Goal: Task Accomplishment & Management: Use online tool/utility

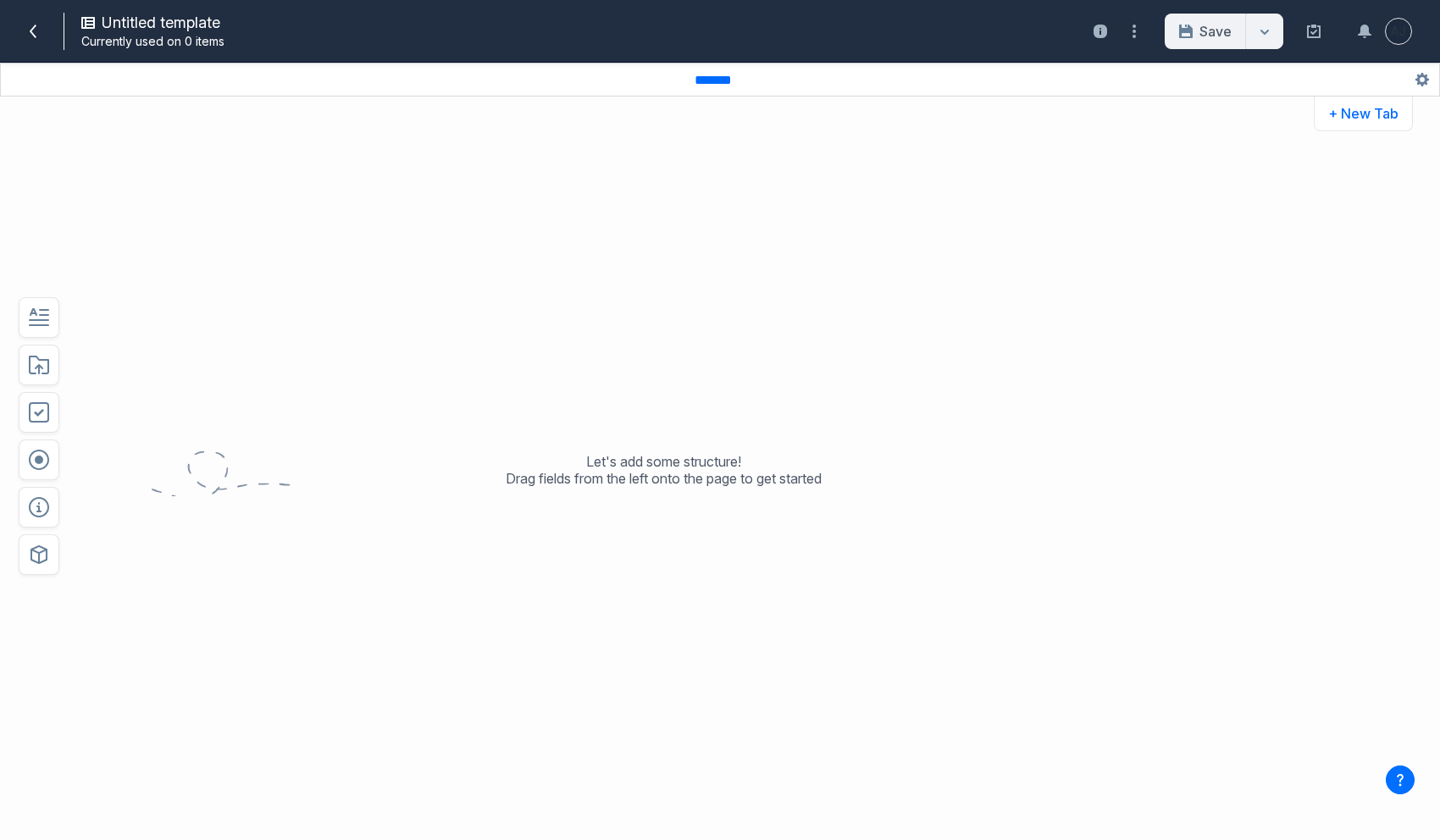
click at [47, 26] on div at bounding box center [42, 31] width 44 height 27
click at [37, 27] on icon at bounding box center [33, 31] width 14 height 14
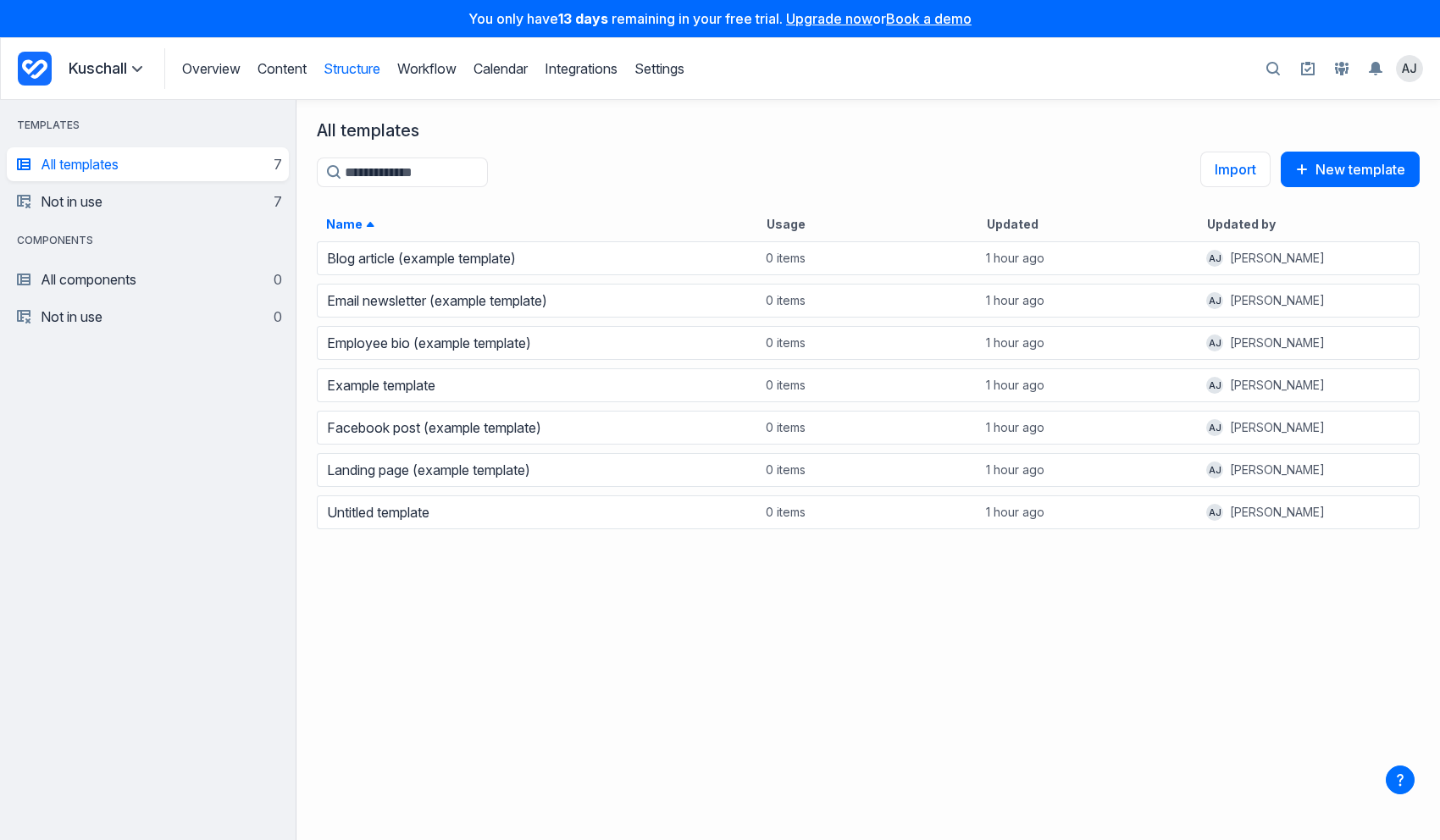
scroll to position [601, 1143]
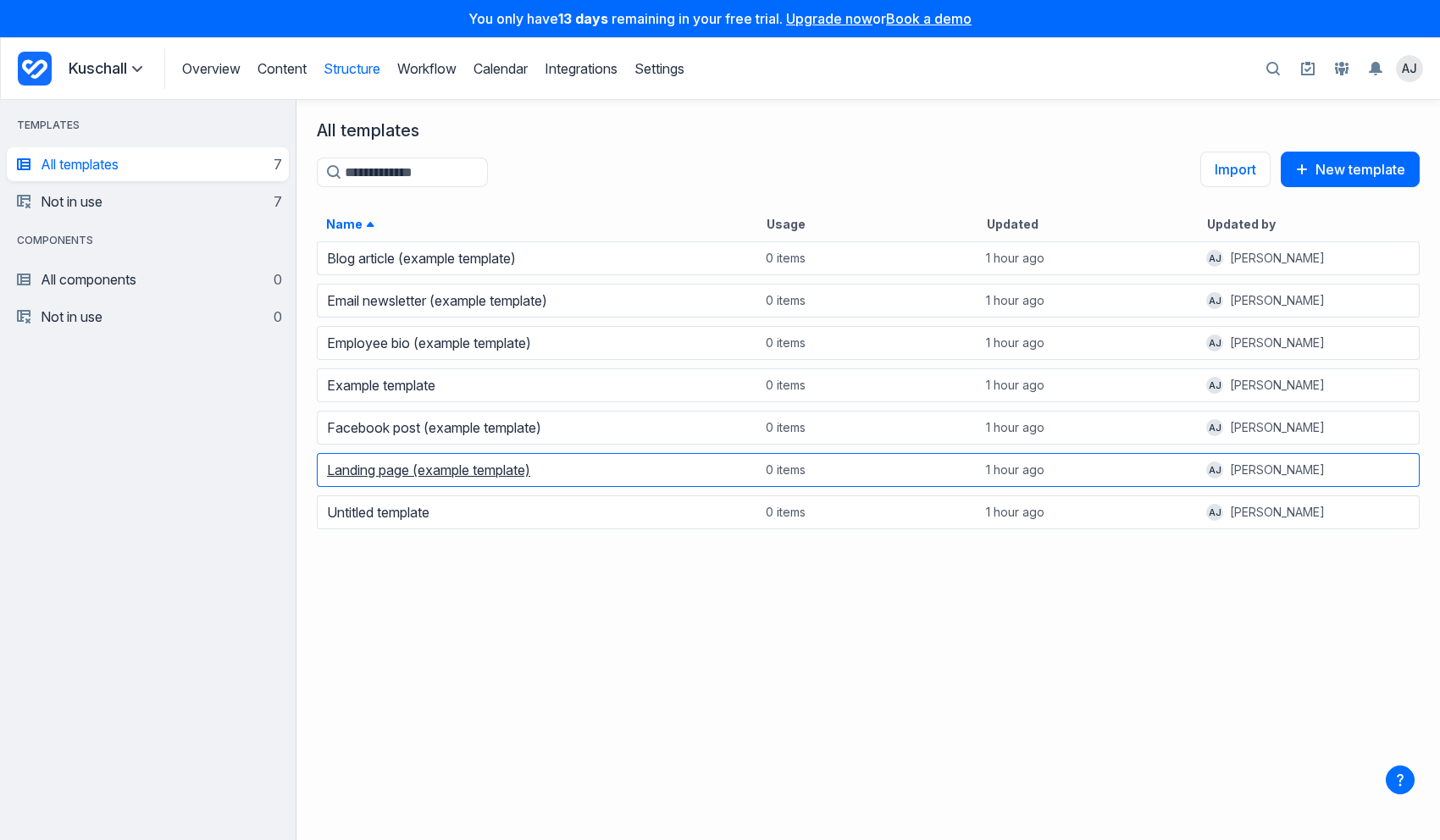
click at [392, 464] on link "Landing page (example template)" at bounding box center [429, 470] width 203 height 17
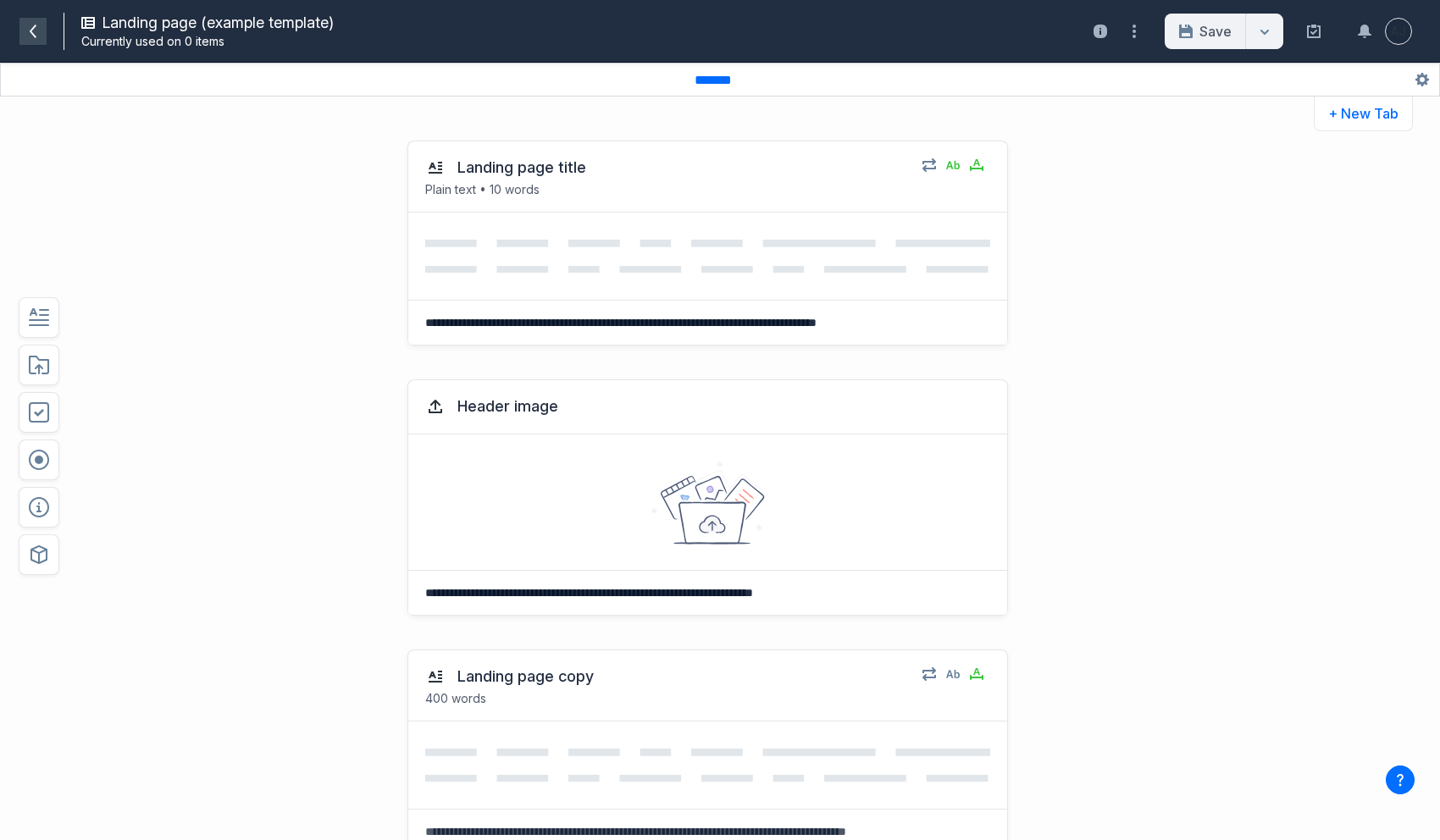
click at [25, 31] on span at bounding box center [33, 31] width 27 height 27
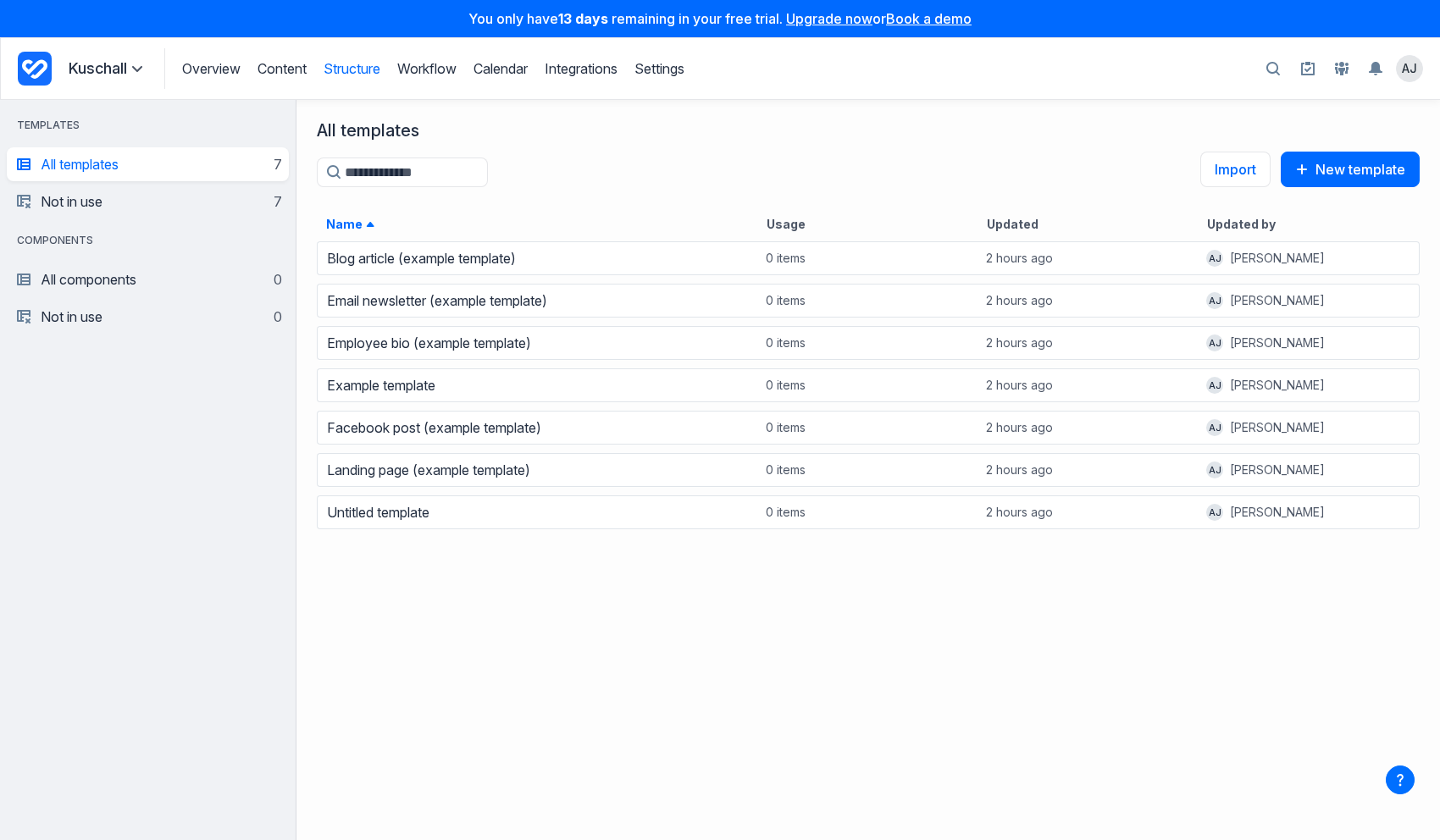
scroll to position [601, 1143]
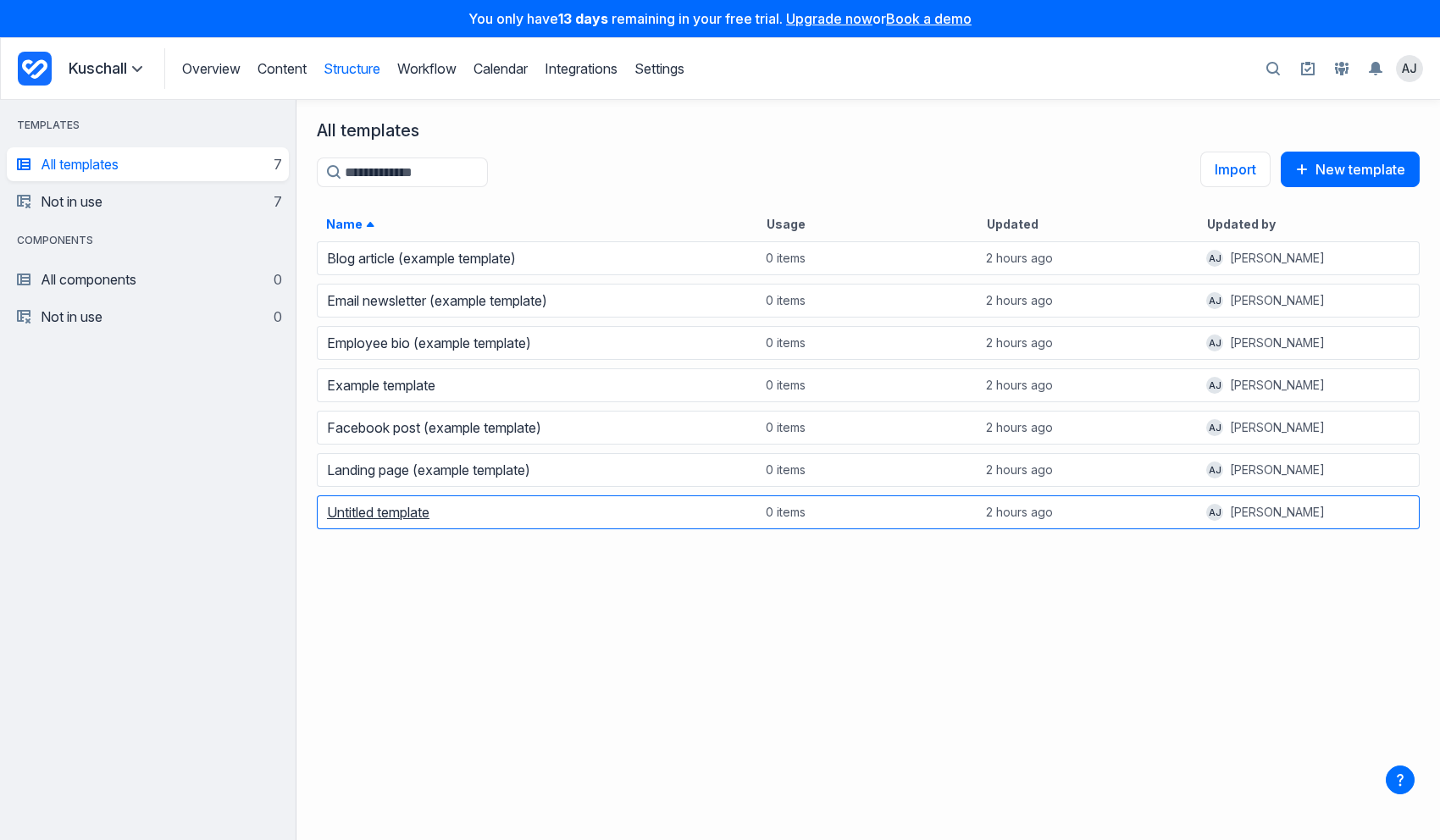
click at [376, 515] on link "Untitled template" at bounding box center [378, 513] width 103 height 17
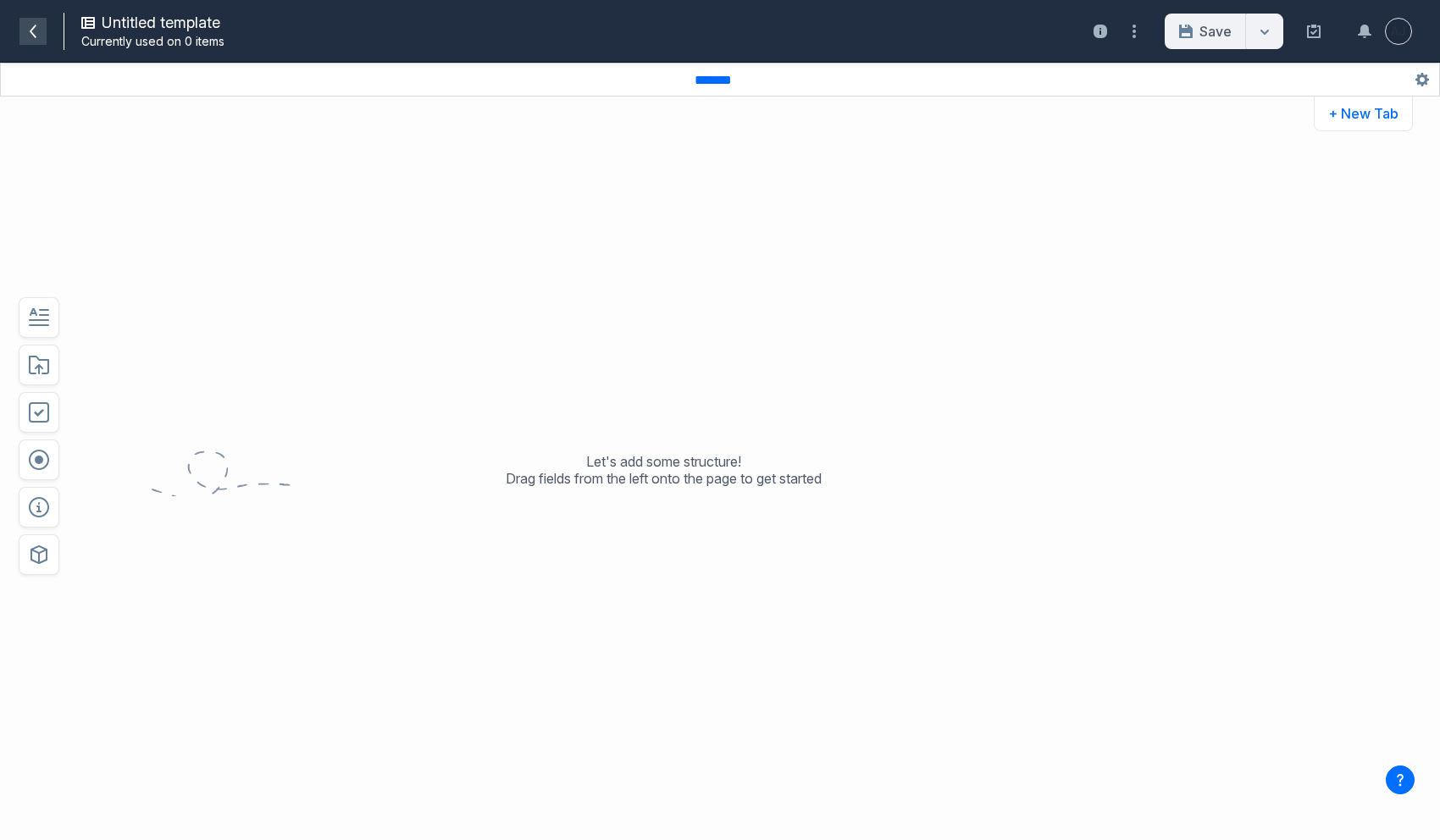
click at [34, 27] on icon at bounding box center [33, 31] width 7 height 14
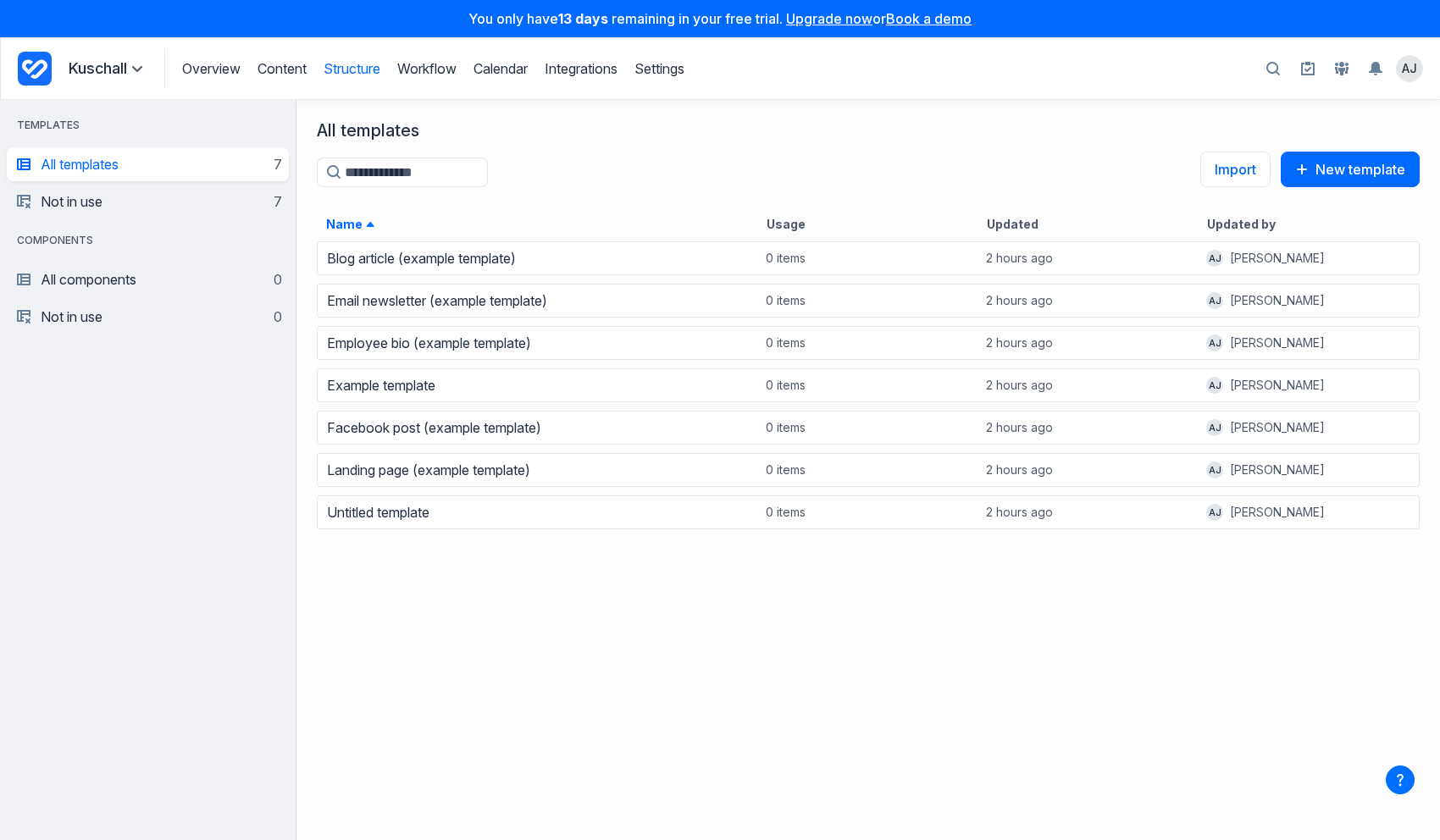
scroll to position [601, 1143]
click at [1220, 169] on button "Import" at bounding box center [1235, 170] width 70 height 36
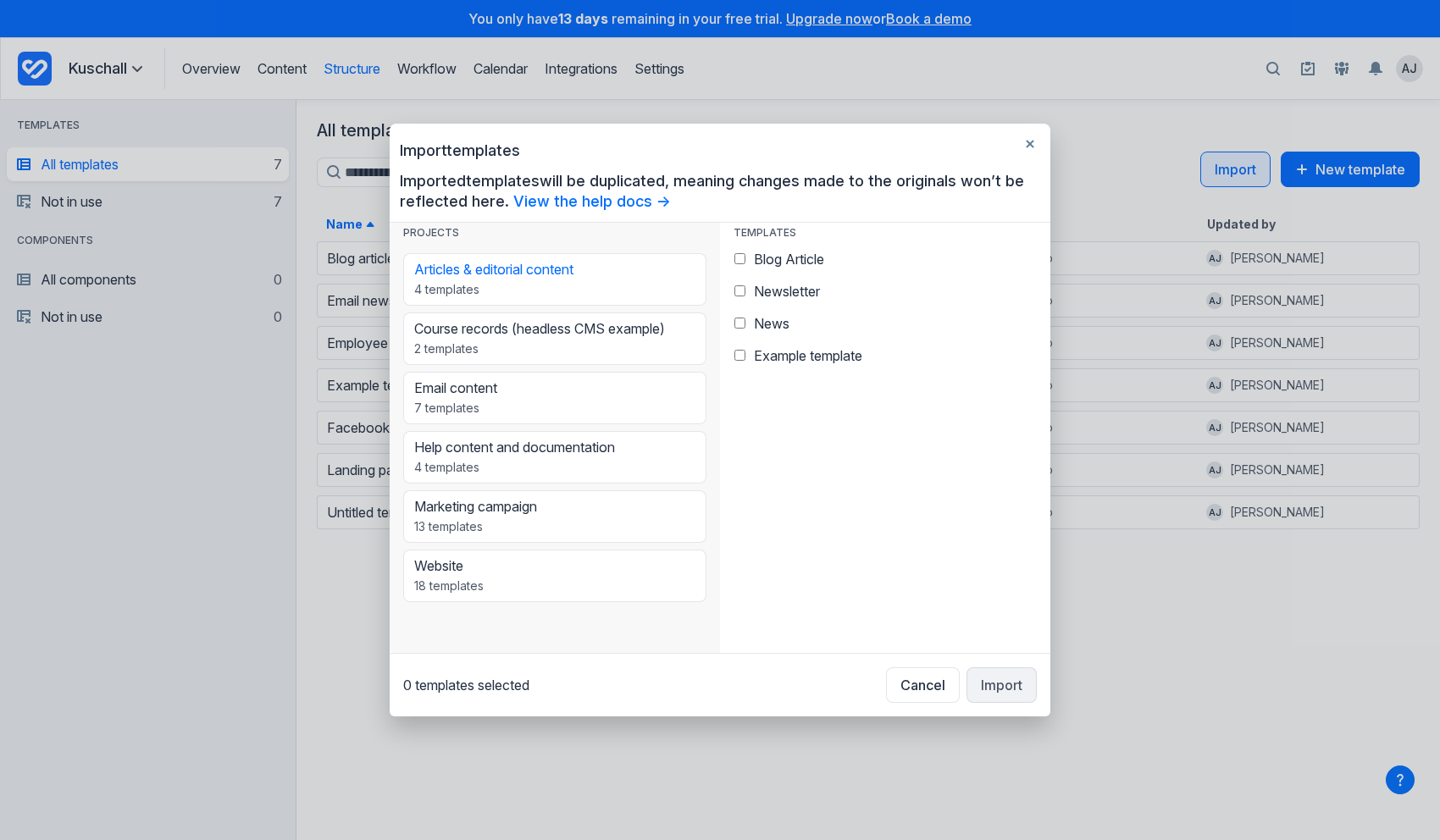
scroll to position [410, 331]
click at [559, 555] on button "Website 18 templates" at bounding box center [555, 576] width 303 height 53
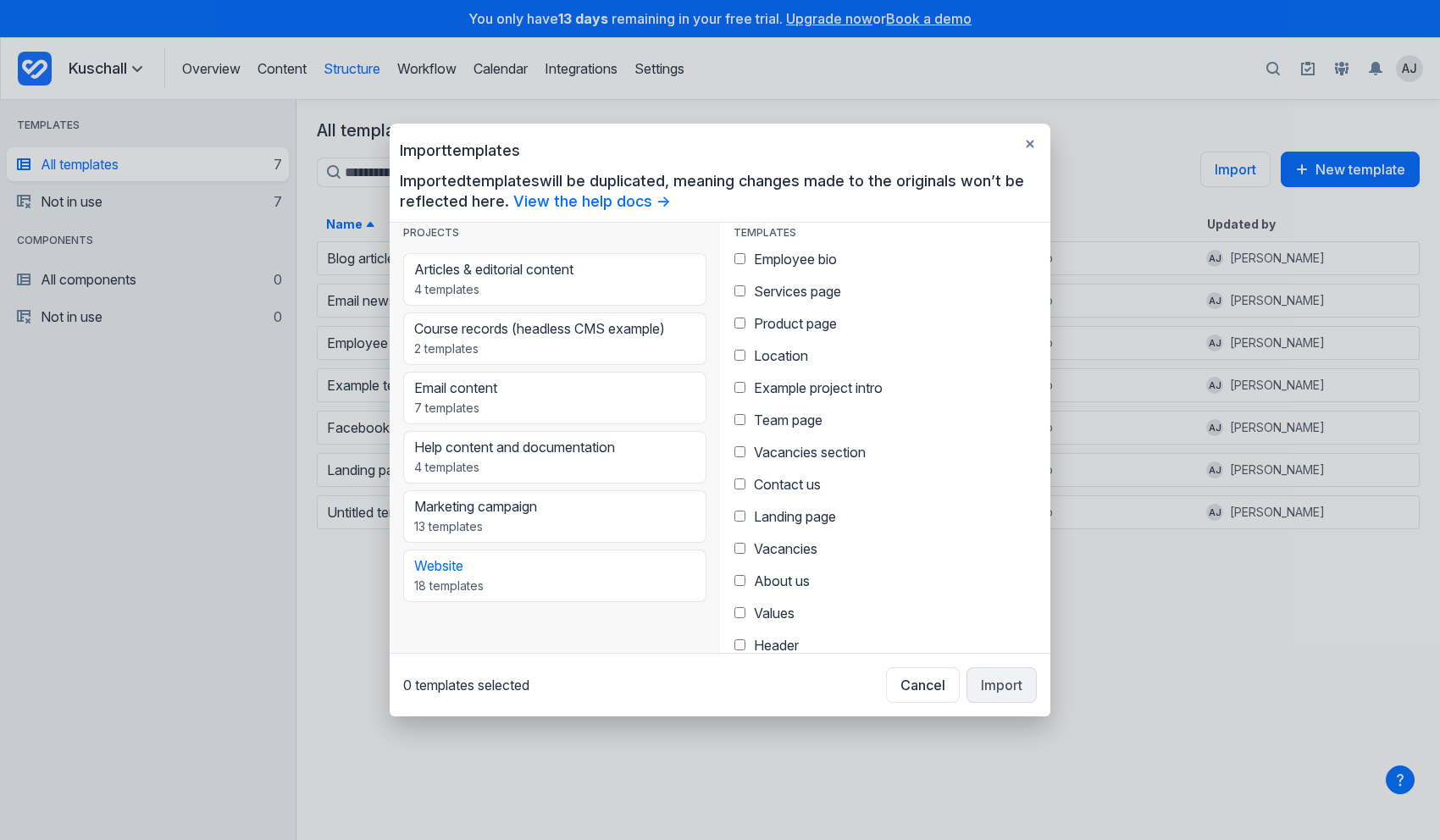
click at [780, 319] on span "Product page" at bounding box center [796, 324] width 83 height 17
click at [793, 582] on span "About us" at bounding box center [782, 581] width 56 height 17
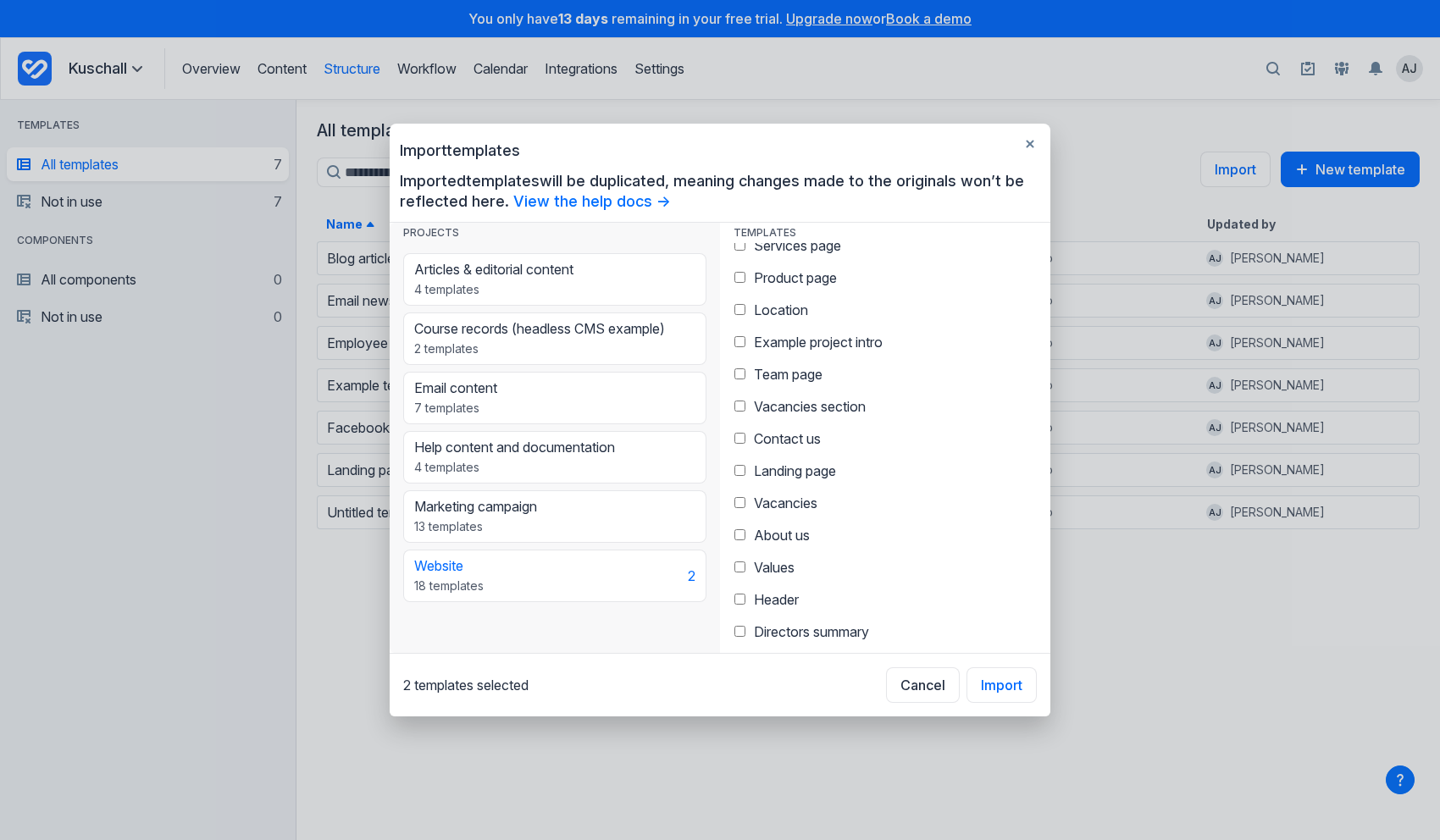
scroll to position [75, 0]
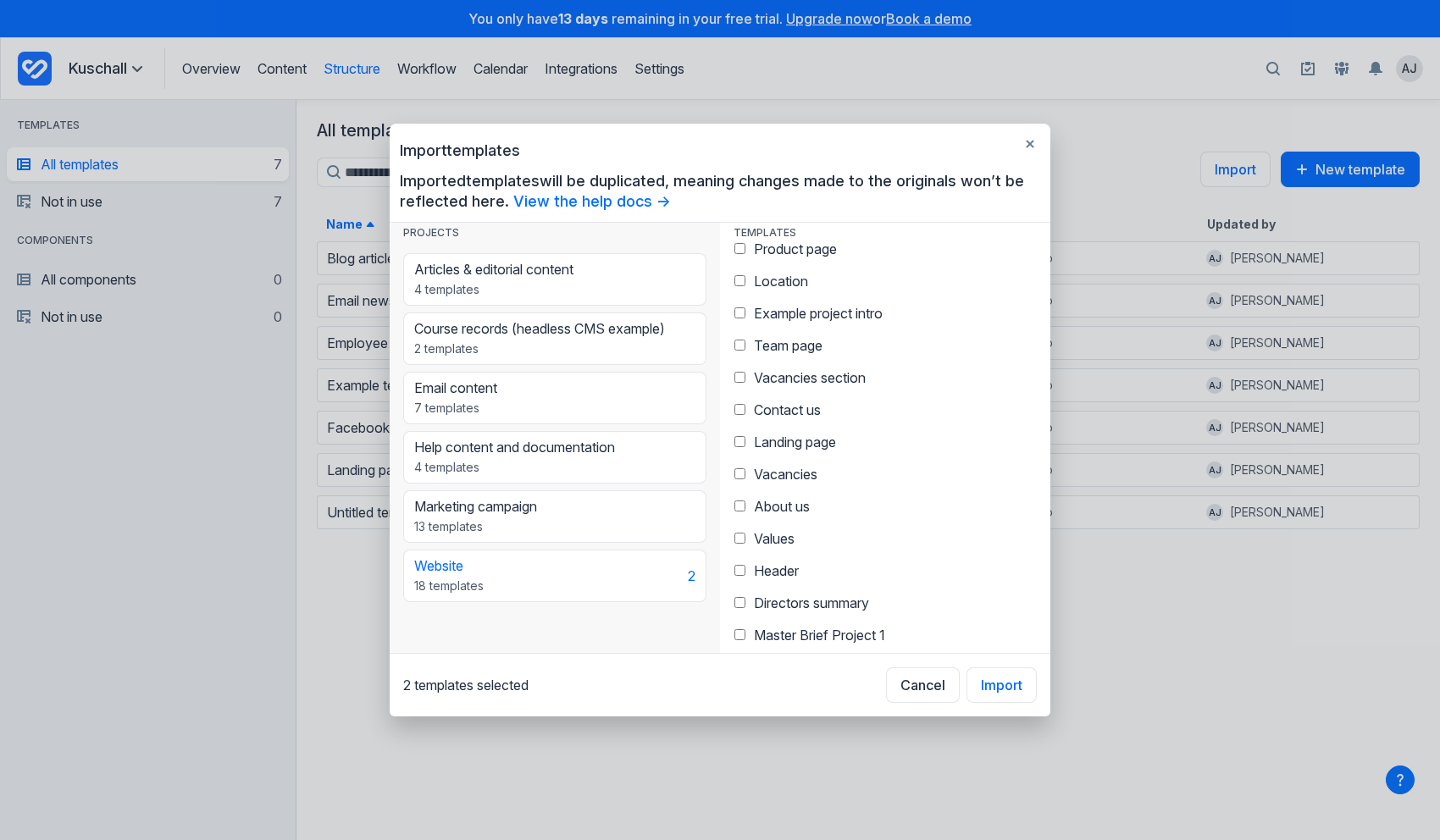
click at [802, 526] on div "Values" at bounding box center [886, 539] width 317 height 32
click at [788, 556] on div "Header" at bounding box center [886, 571] width 317 height 32
click at [787, 572] on span "Header" at bounding box center [776, 571] width 45 height 17
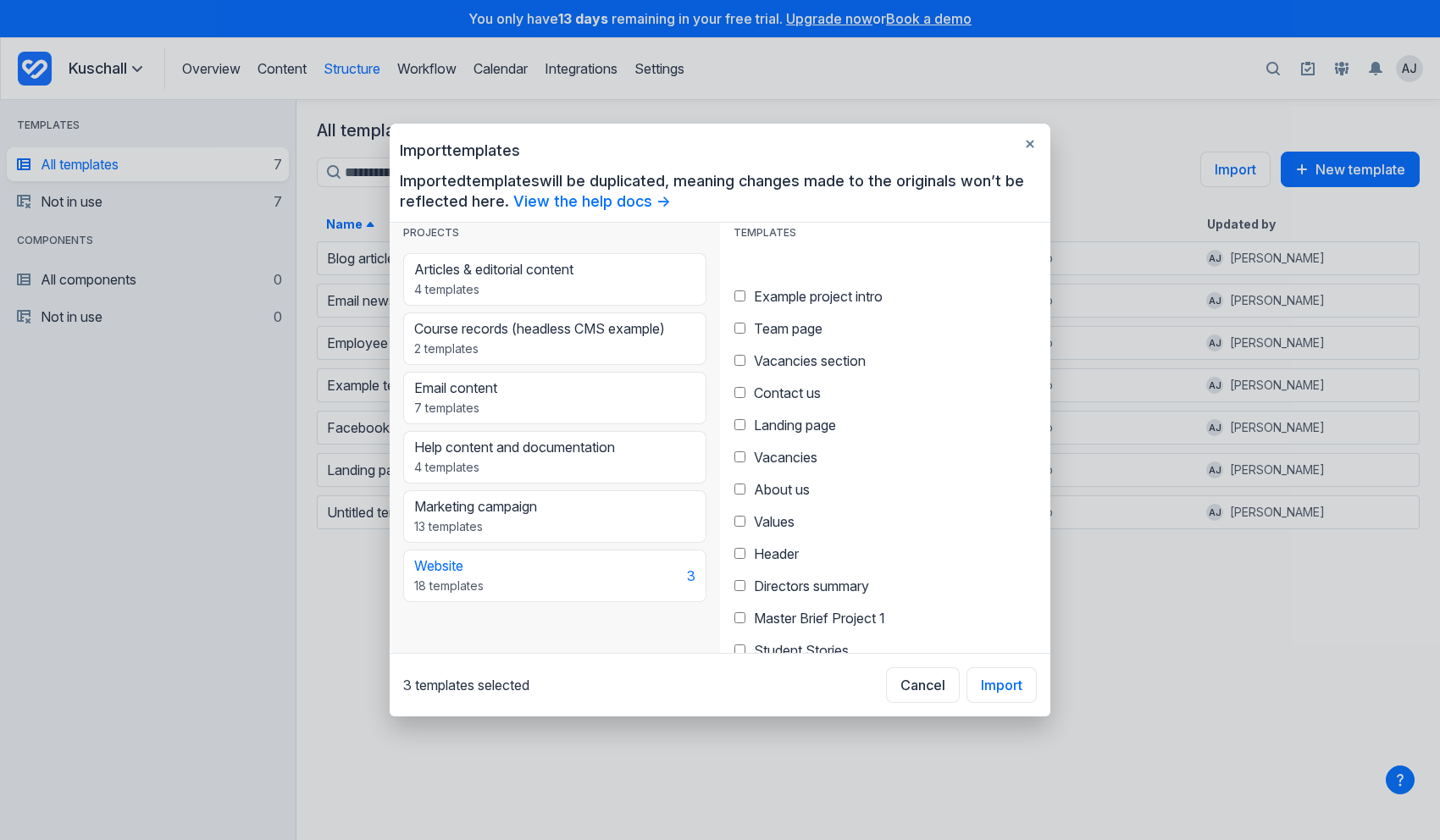
scroll to position [203, 0]
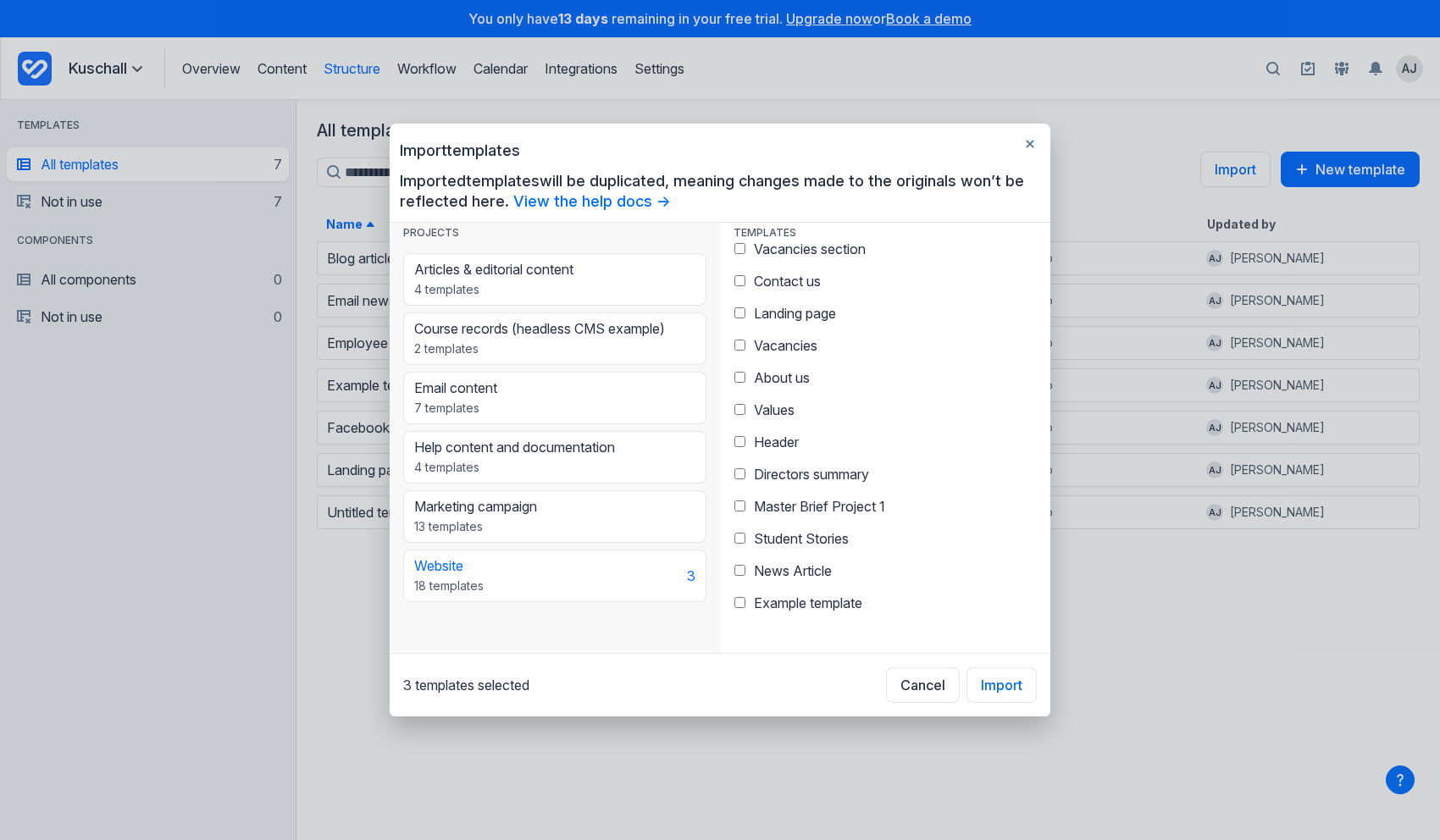
click at [792, 571] on span "News Article" at bounding box center [793, 571] width 78 height 17
click at [790, 606] on span "Example template" at bounding box center [809, 604] width 108 height 17
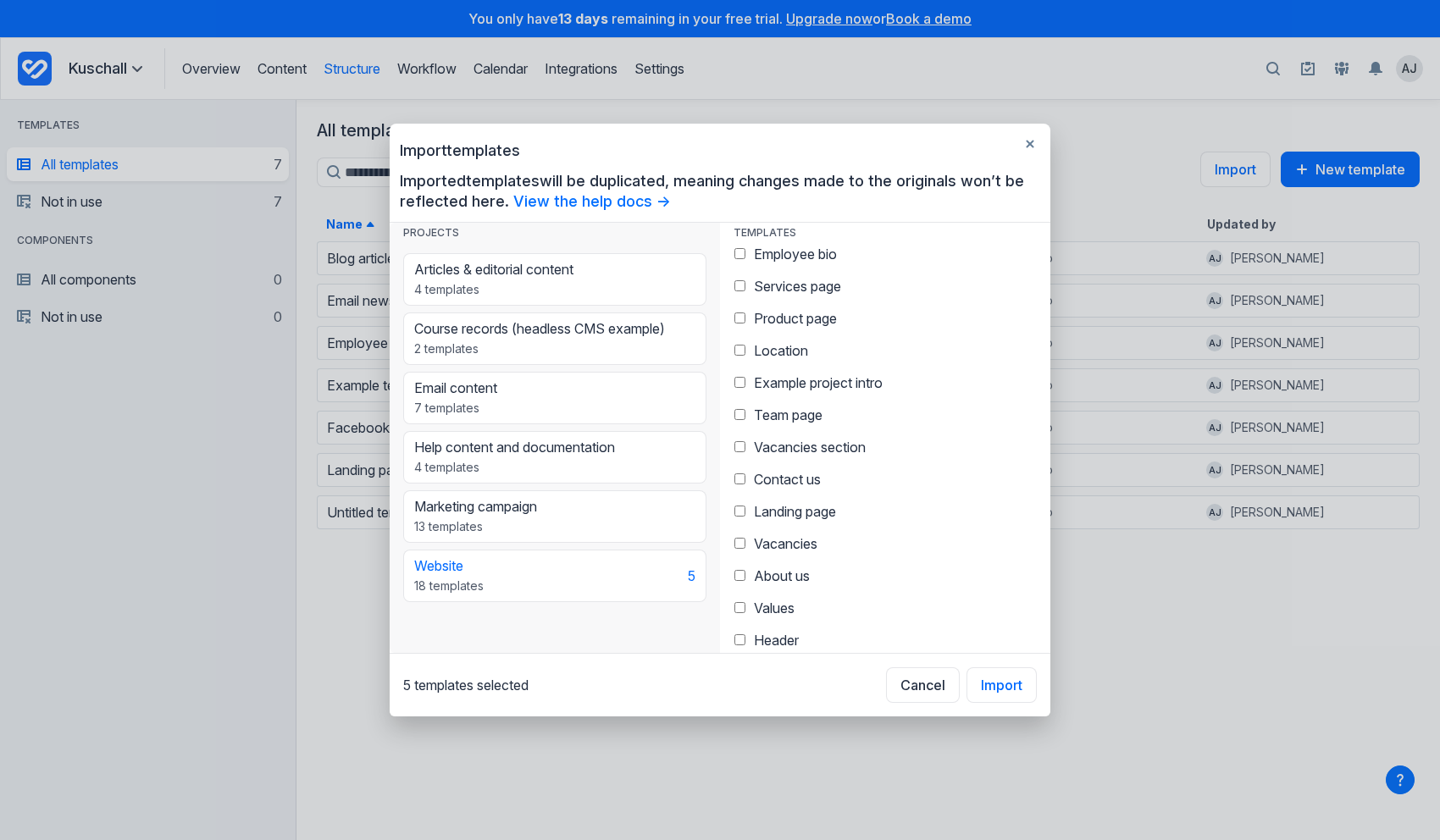
scroll to position [0, 0]
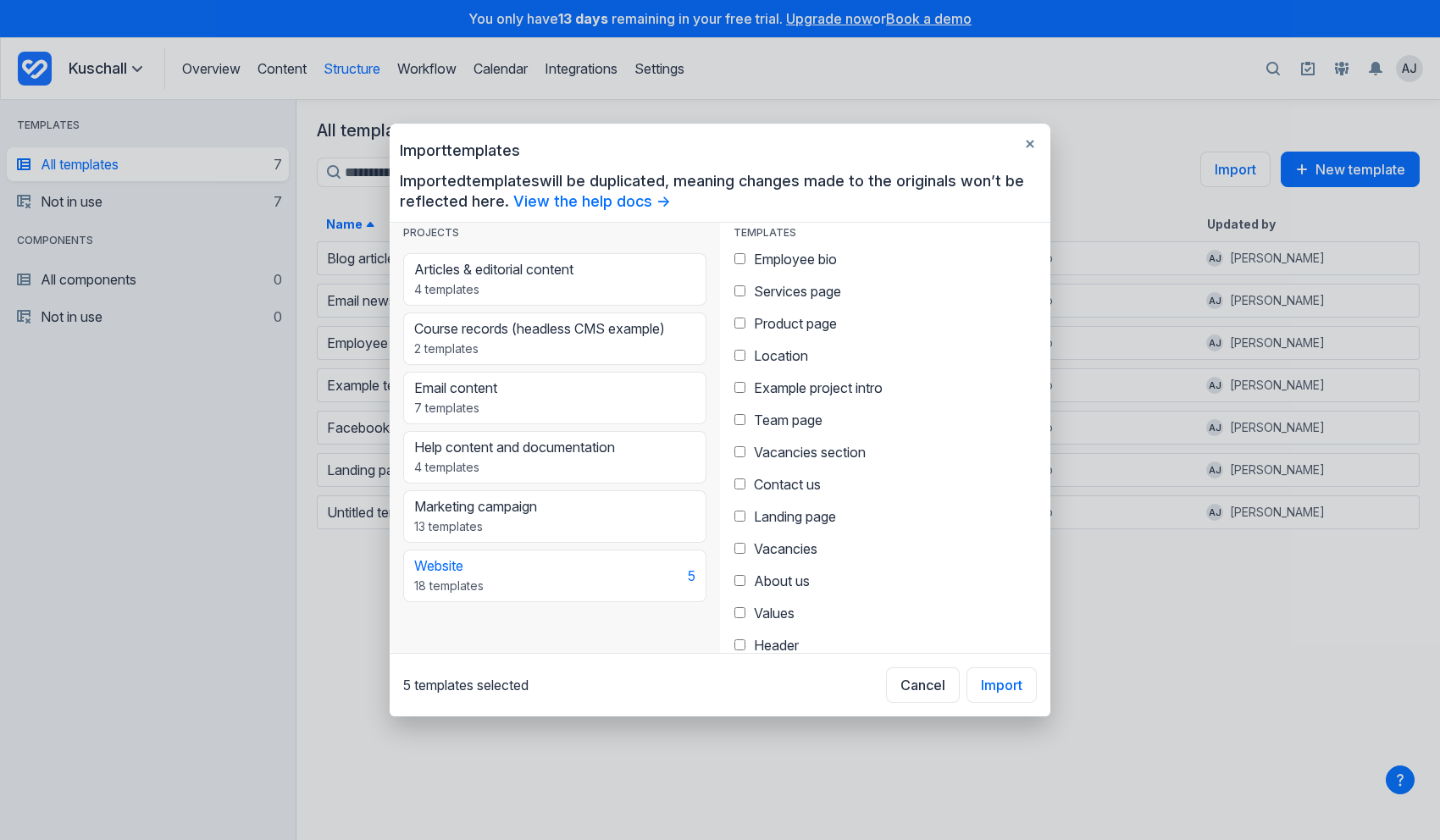
click at [790, 522] on span "Landing page" at bounding box center [795, 517] width 82 height 17
click at [789, 288] on span "Services page" at bounding box center [798, 292] width 87 height 17
click at [989, 685] on button "Import" at bounding box center [1001, 686] width 70 height 36
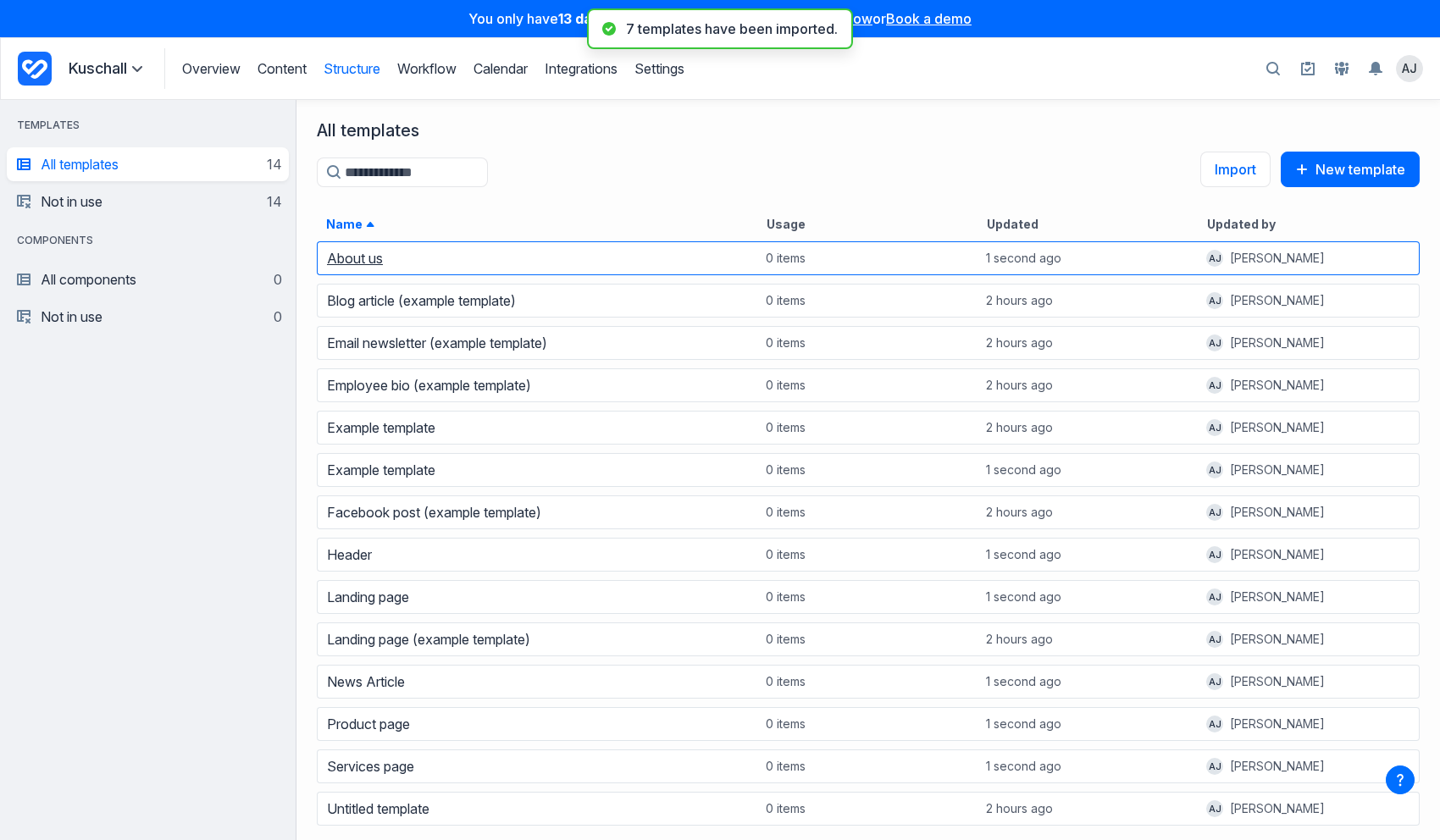
click at [374, 256] on link "About us" at bounding box center [355, 259] width 56 height 17
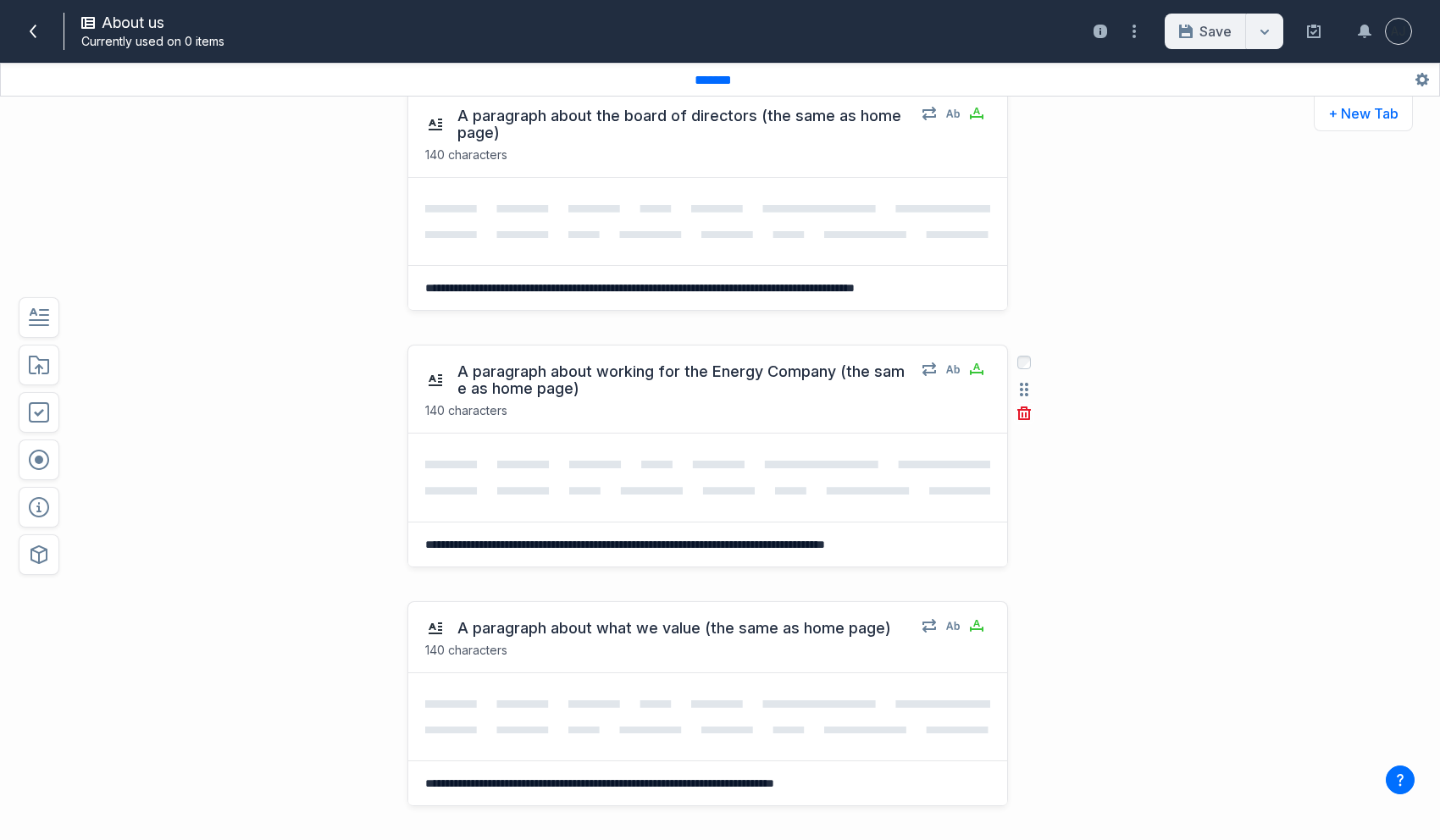
scroll to position [731, 0]
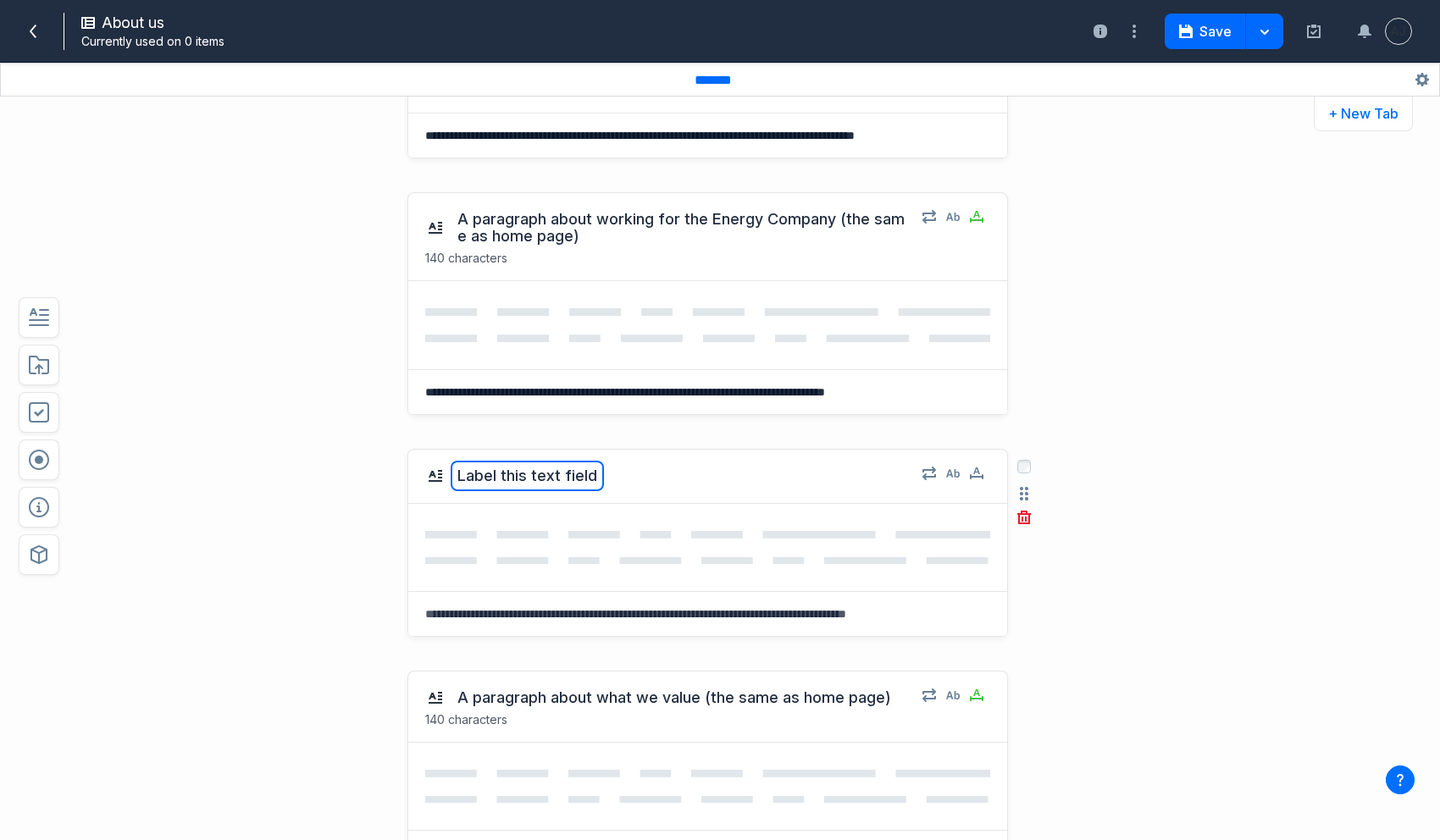
click at [503, 481] on button "Label this text field" at bounding box center [527, 476] width 153 height 31
click at [500, 504] on div at bounding box center [708, 548] width 599 height 87
click at [509, 480] on button "Label this text field" at bounding box center [527, 476] width 153 height 31
click at [498, 507] on div at bounding box center [708, 548] width 599 height 87
click at [36, 31] on icon at bounding box center [33, 31] width 14 height 14
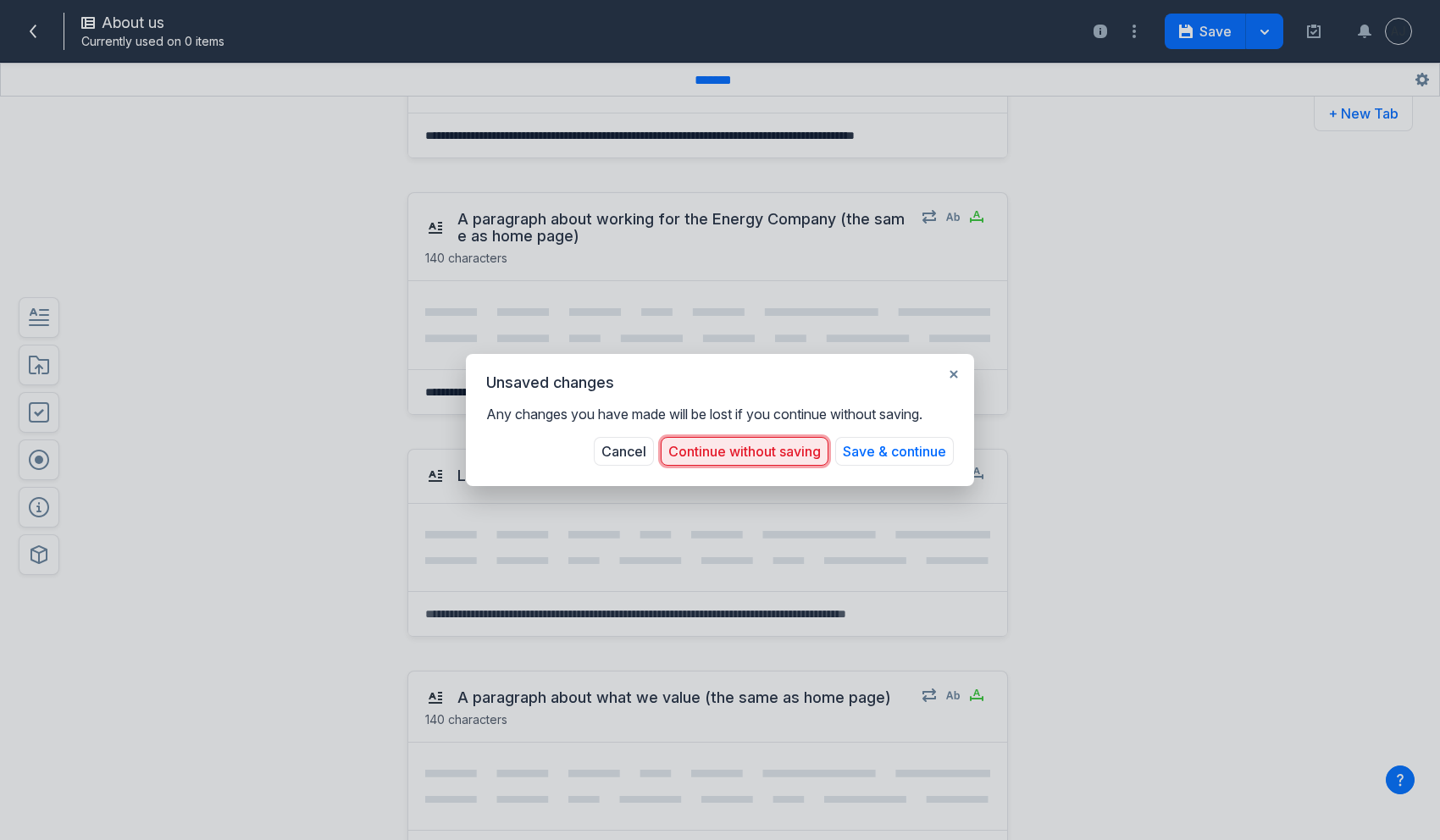
click at [786, 451] on button "Continue without saving" at bounding box center [745, 452] width 168 height 29
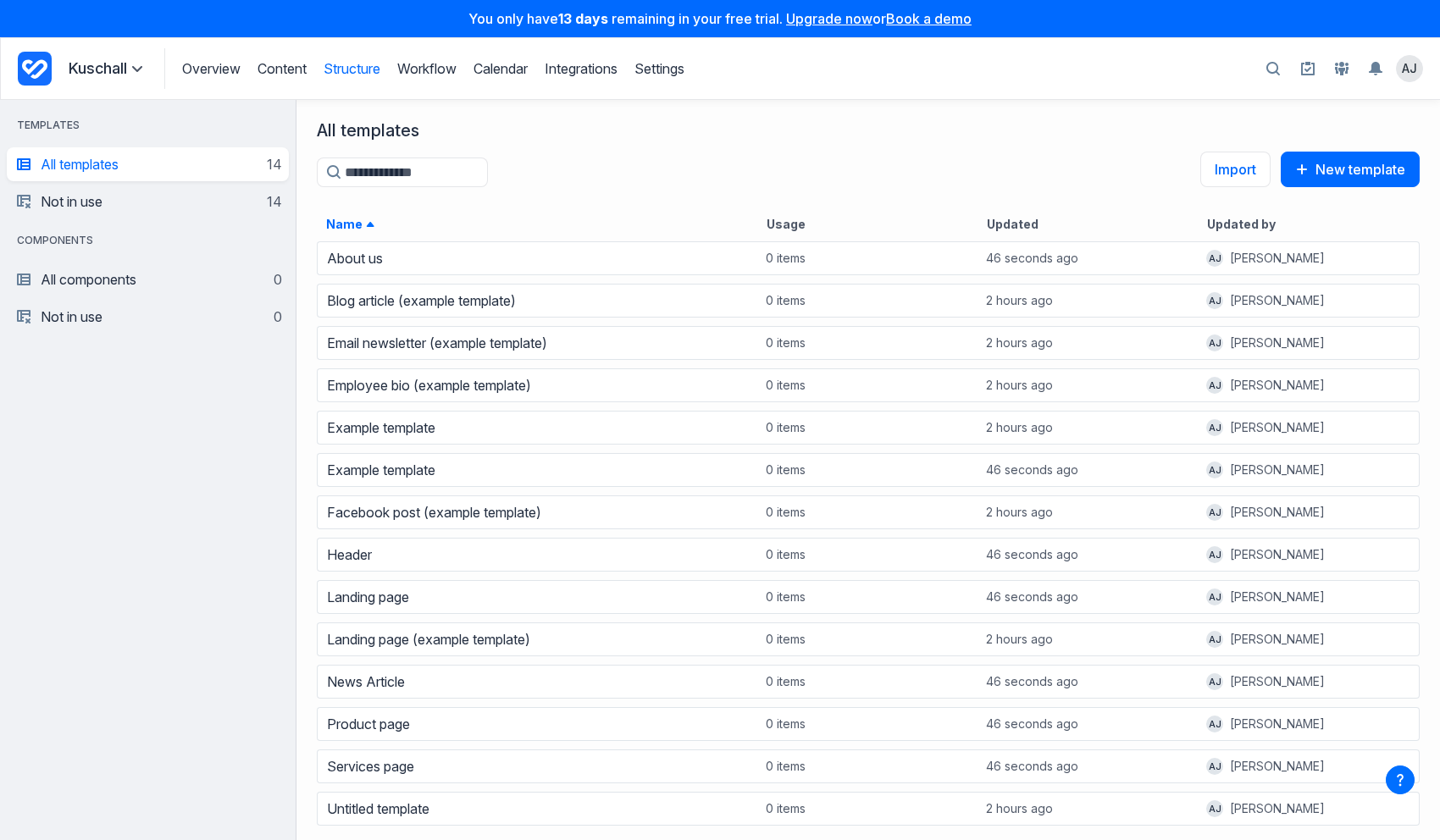
scroll to position [601, 1143]
click at [38, 67] on icon "Project Dashboard" at bounding box center [35, 69] width 34 height 34
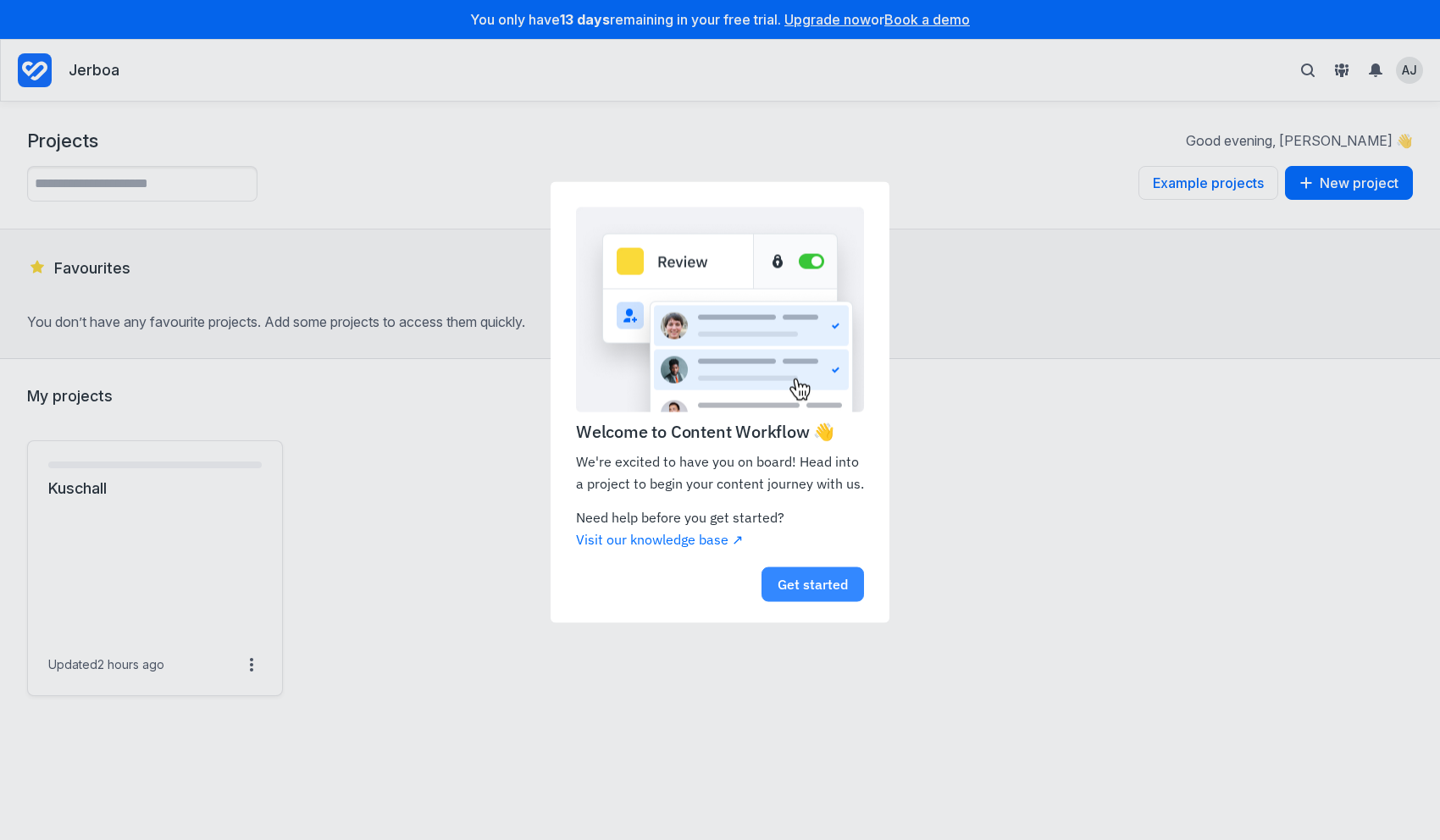
click at [814, 582] on link "Get started" at bounding box center [813, 585] width 103 height 35
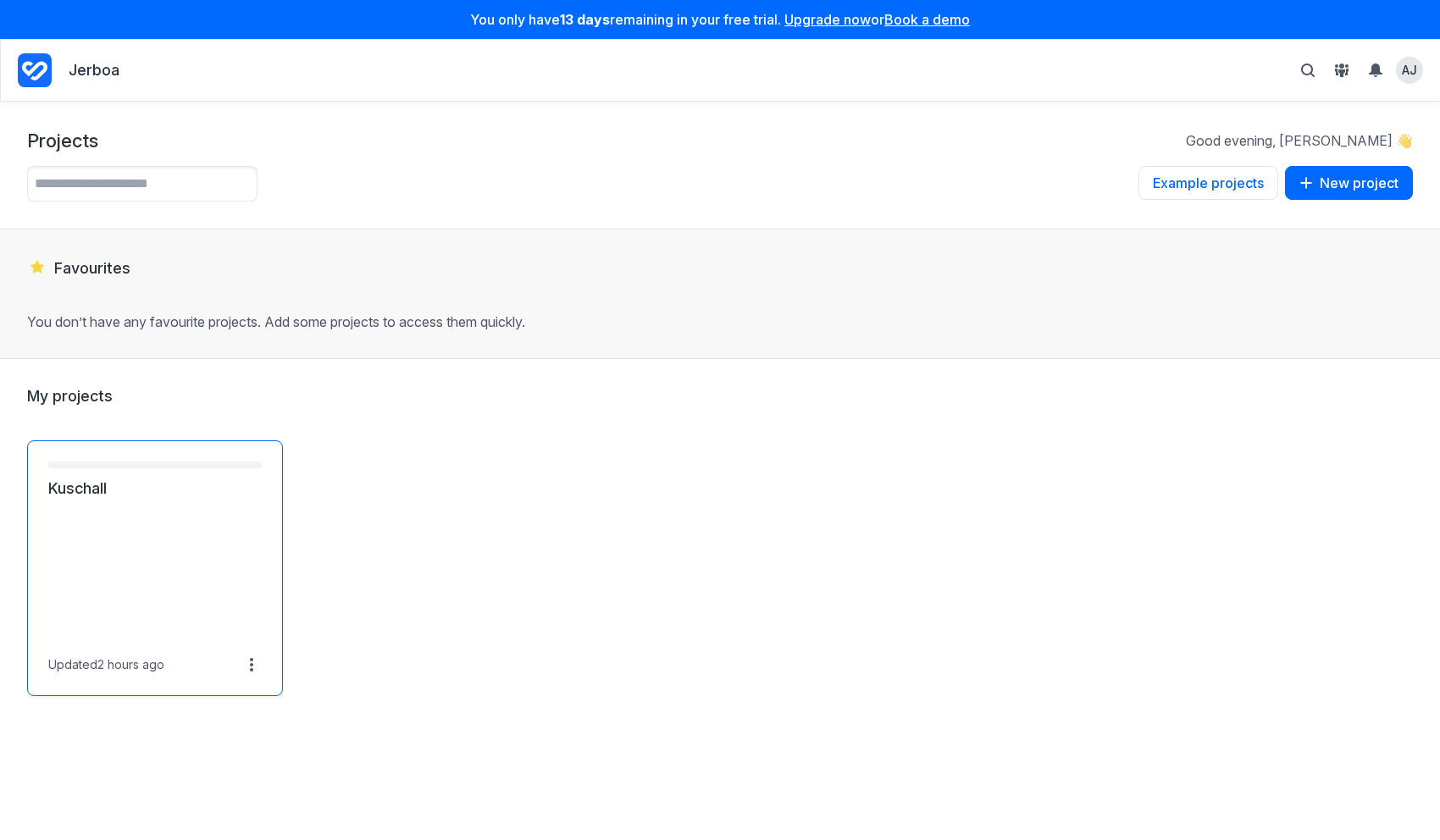
click at [181, 499] on link "Kuschall" at bounding box center [155, 489] width 214 height 20
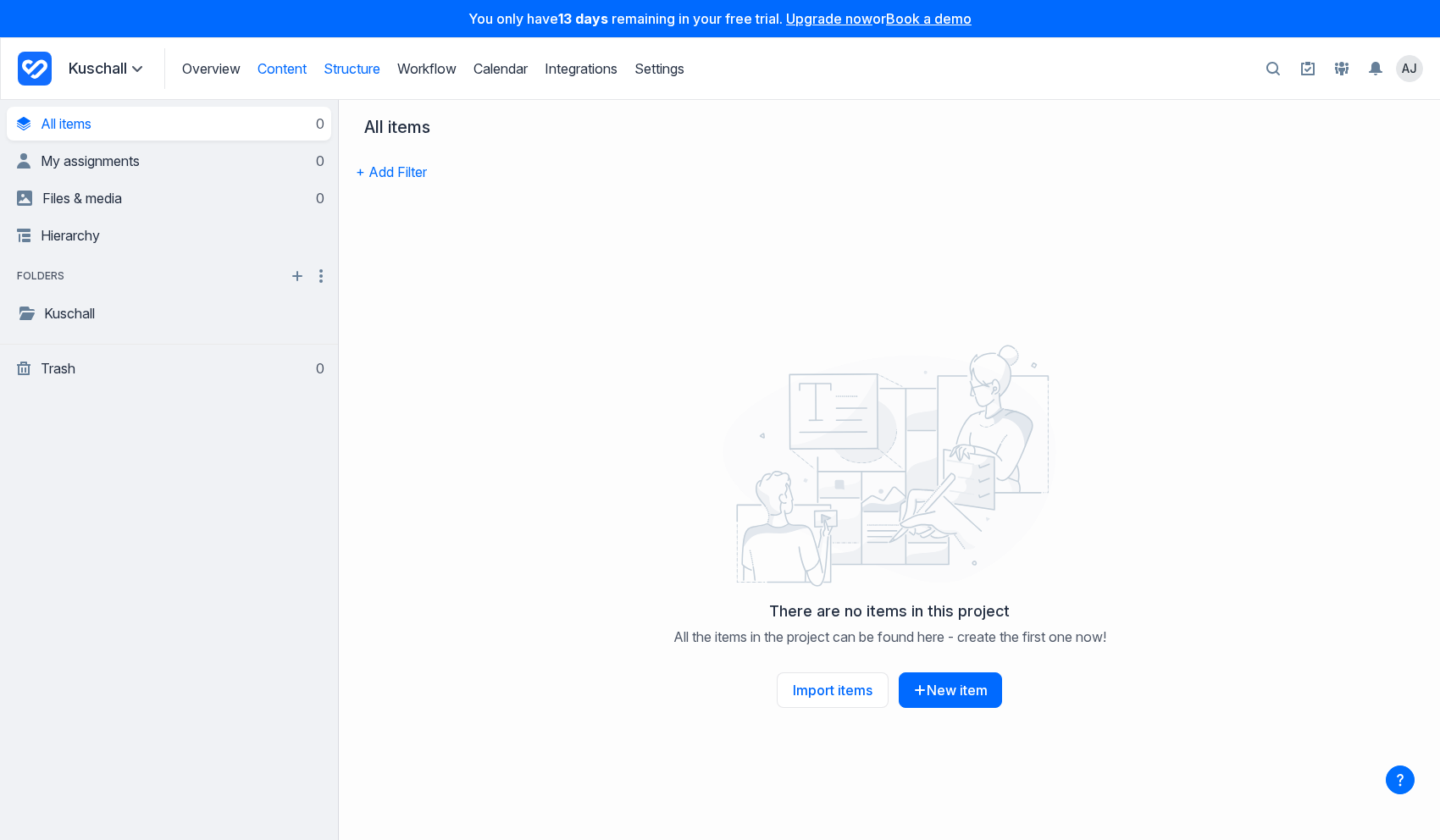
click at [367, 61] on link "Structure" at bounding box center [352, 69] width 57 height 17
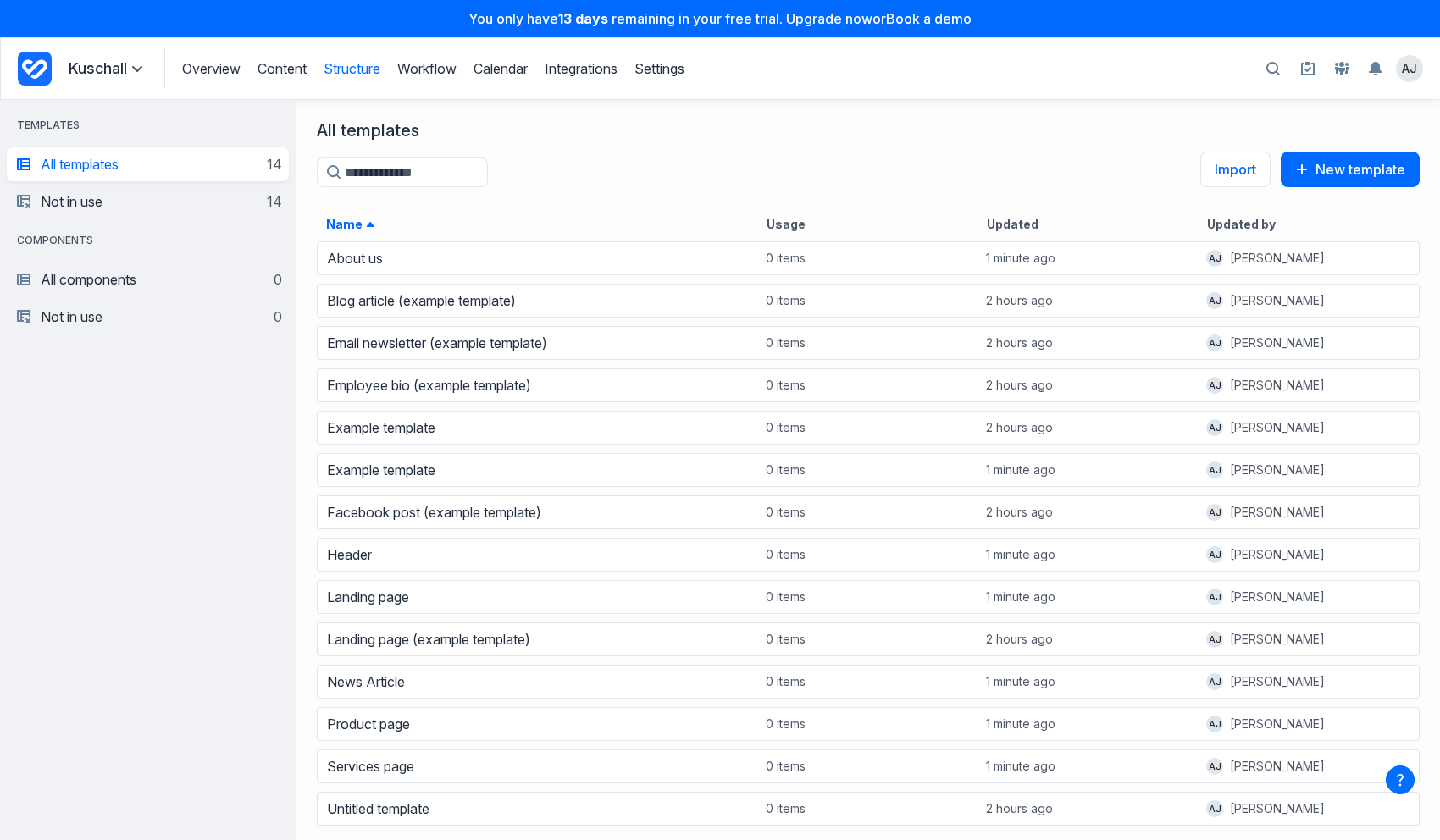
scroll to position [601, 1143]
click at [231, 65] on link "Overview" at bounding box center [211, 69] width 58 height 17
